Goal: Information Seeking & Learning: Learn about a topic

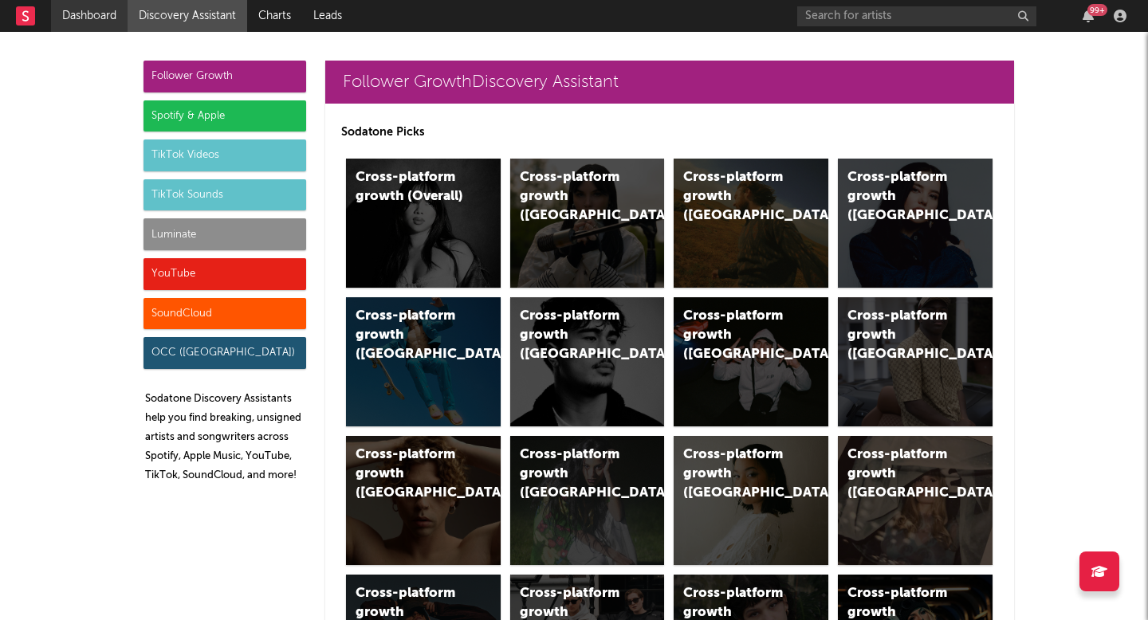
click at [104, 16] on link "Dashboard" at bounding box center [89, 16] width 77 height 32
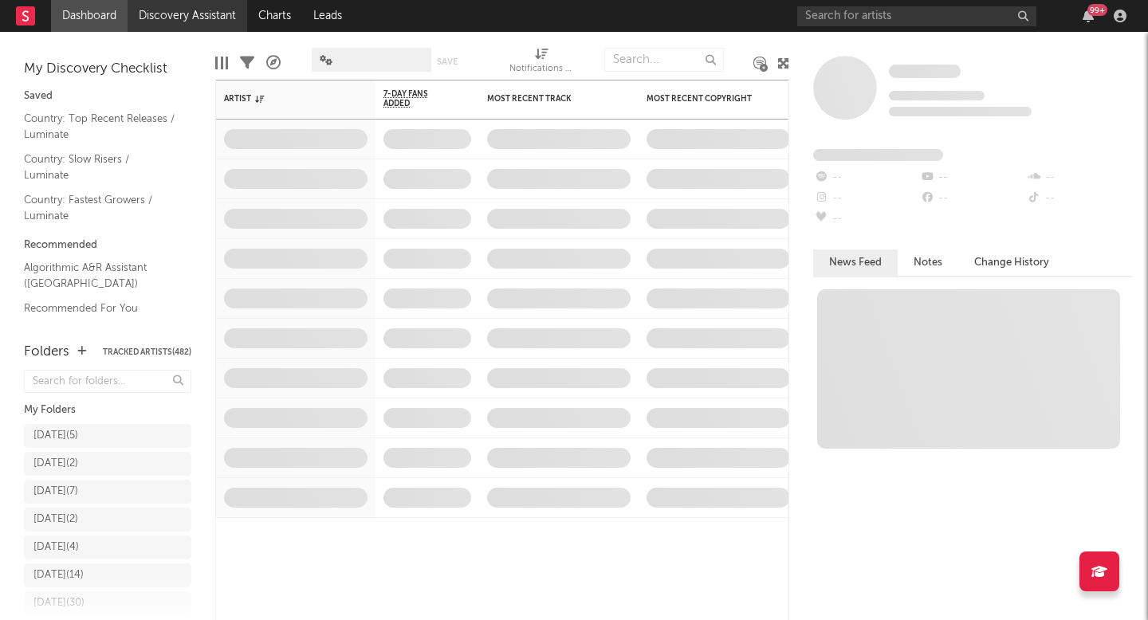
click at [175, 20] on link "Discovery Assistant" at bounding box center [188, 16] width 120 height 32
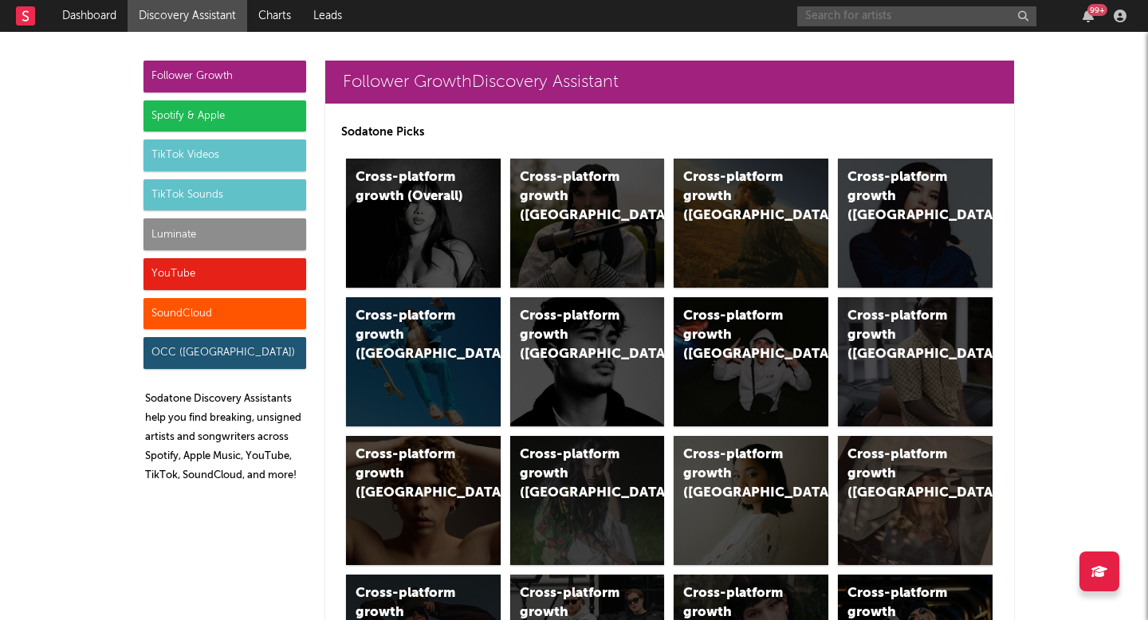
click at [953, 16] on input "text" at bounding box center [916, 16] width 239 height 20
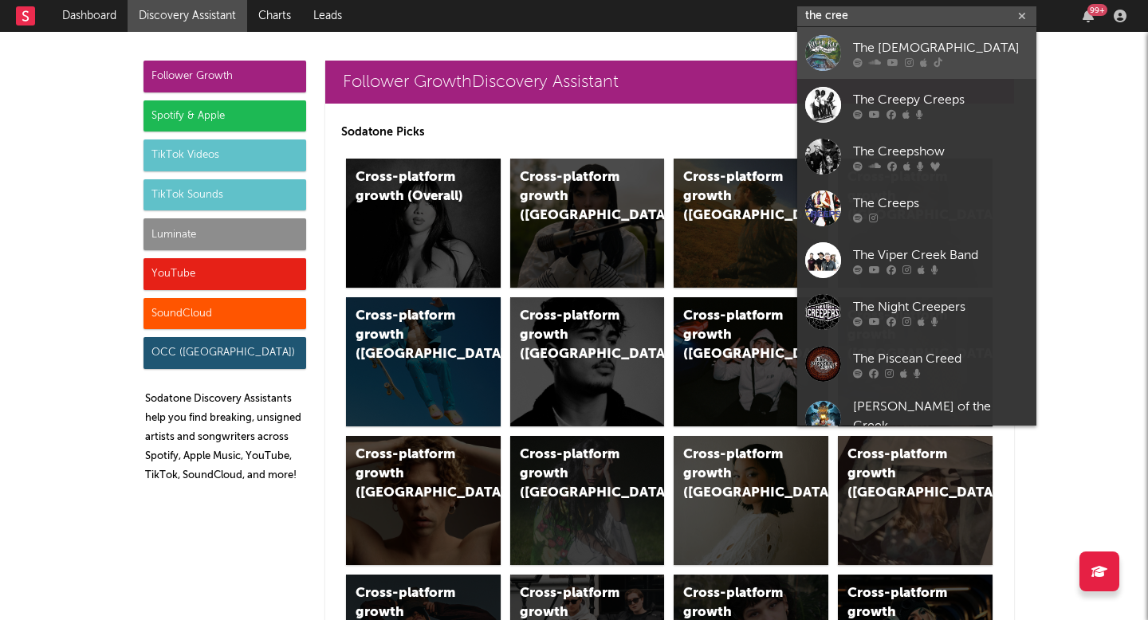
type input "the cree"
click at [882, 61] on div at bounding box center [940, 62] width 175 height 10
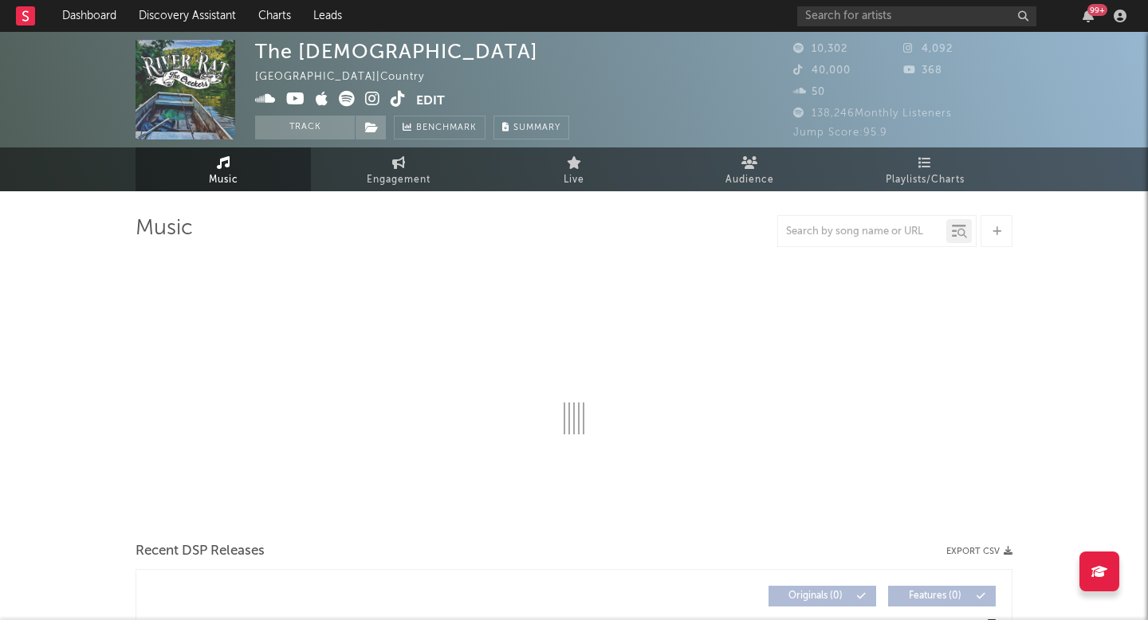
select select "6m"
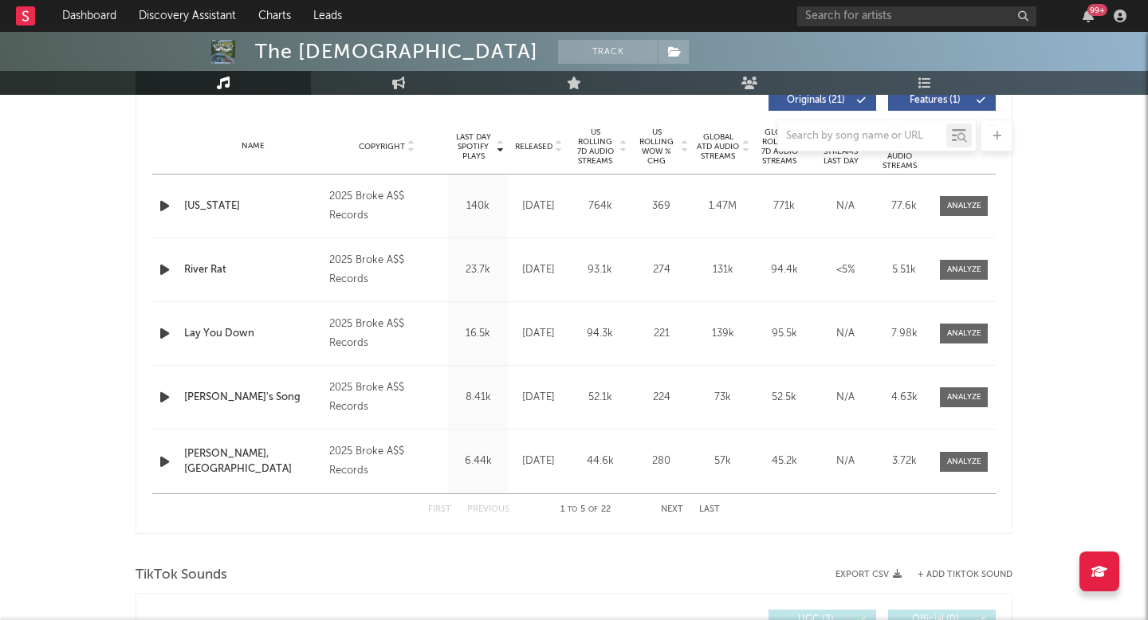
scroll to position [617, 0]
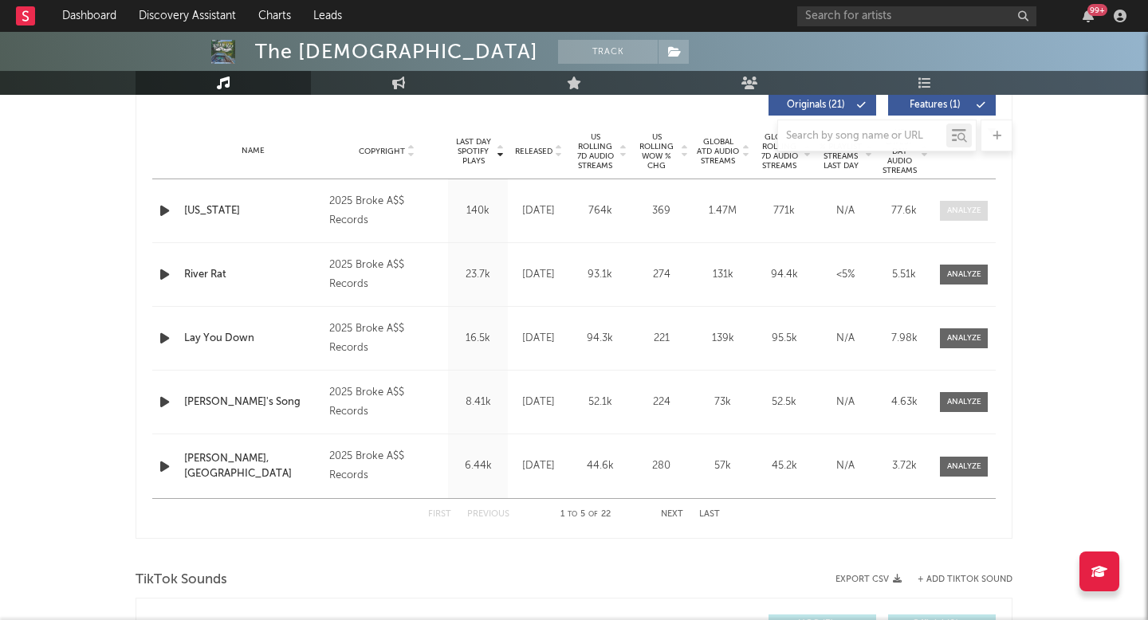
click at [965, 207] on div at bounding box center [964, 211] width 34 height 12
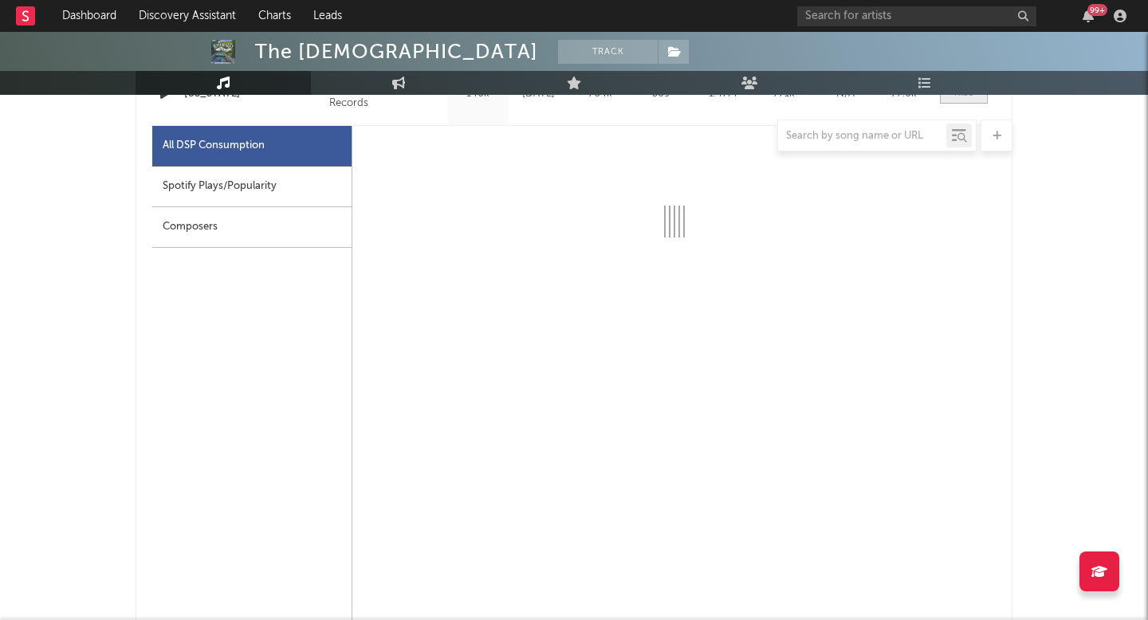
select select "1w"
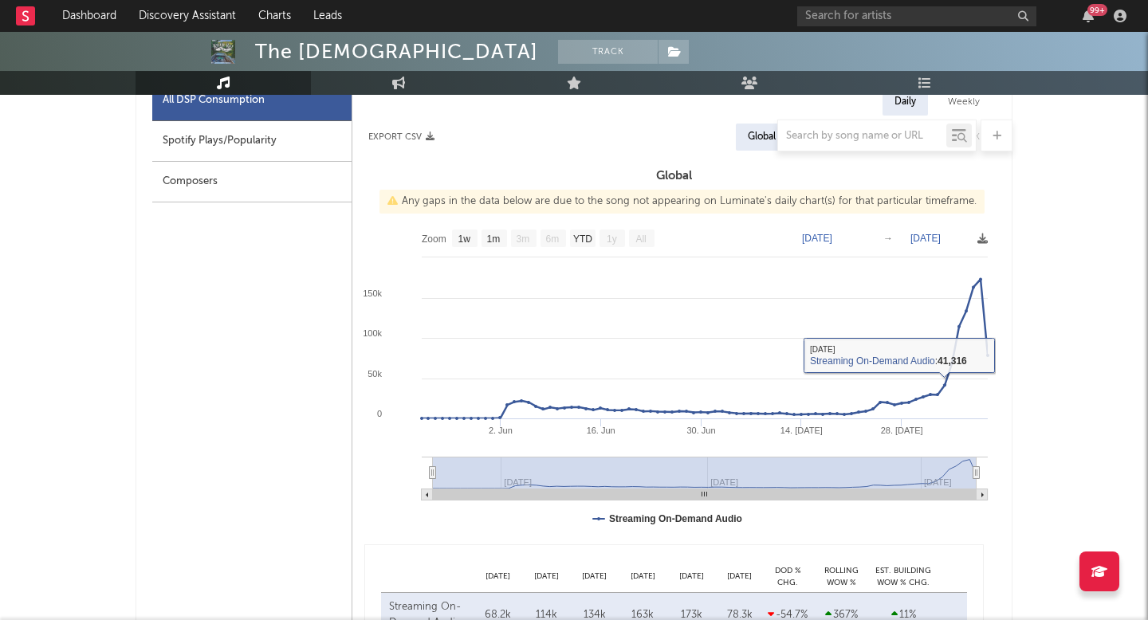
scroll to position [749, 0]
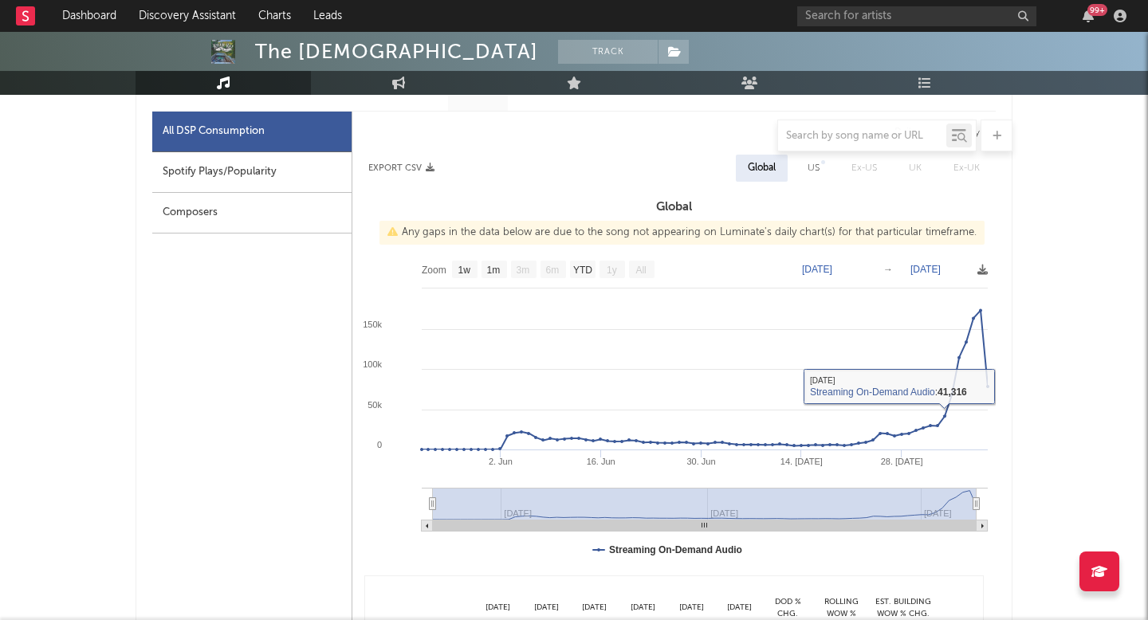
click at [815, 175] on div "US" at bounding box center [814, 168] width 12 height 19
select select "1w"
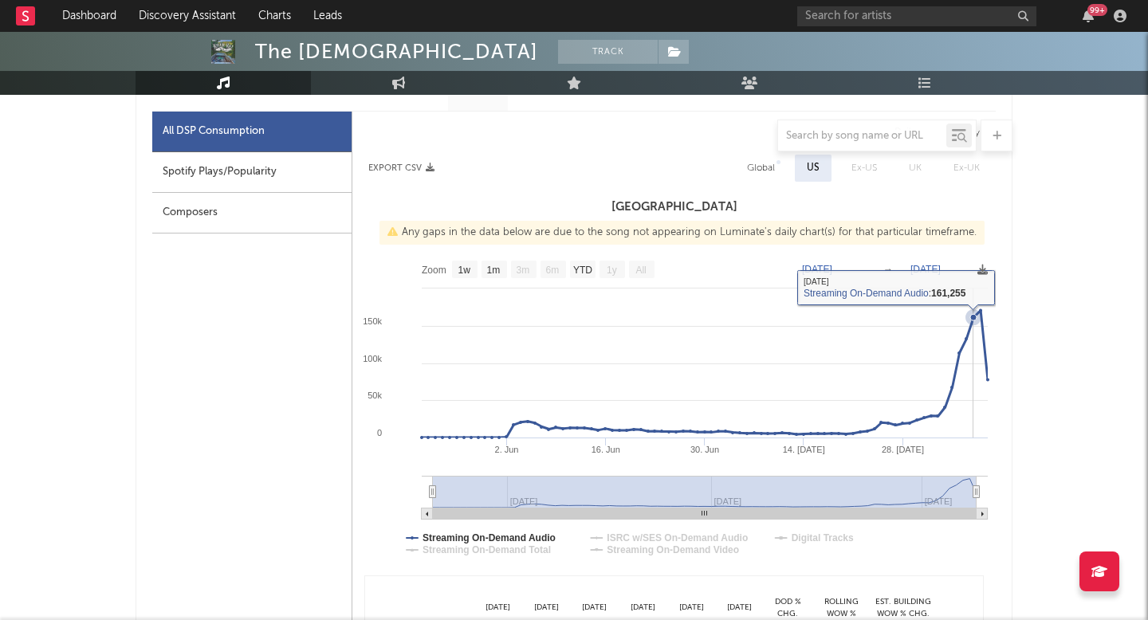
scroll to position [0, 0]
